Goal: Transaction & Acquisition: Purchase product/service

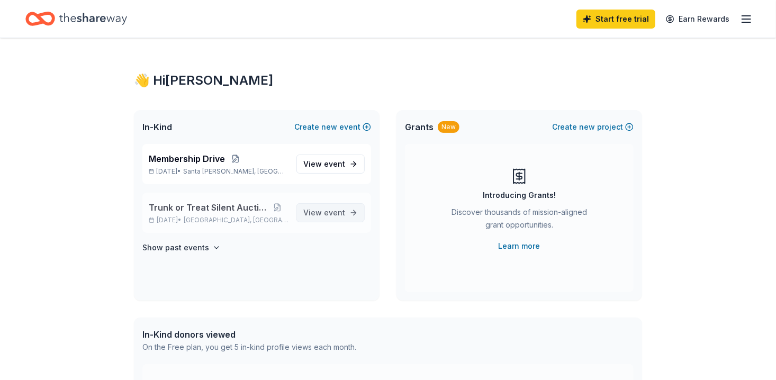
click at [334, 212] on span "event" at bounding box center [334, 212] width 21 height 9
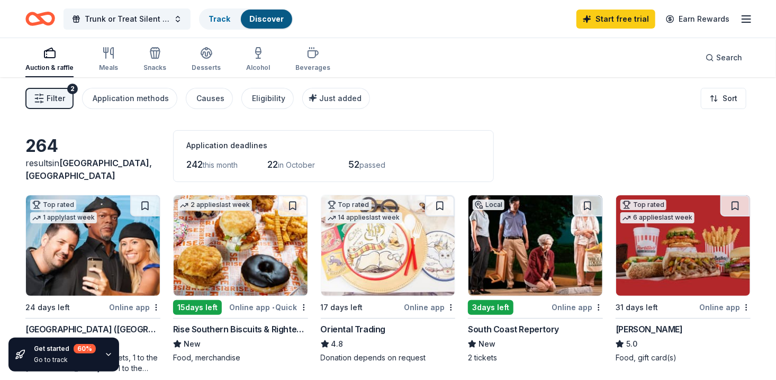
click at [53, 65] on div "Auction & raffle" at bounding box center [49, 68] width 48 height 8
